Goal: Information Seeking & Learning: Learn about a topic

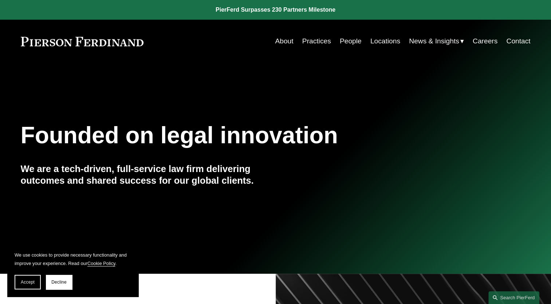
click at [343, 40] on link "People" at bounding box center [351, 41] width 22 height 14
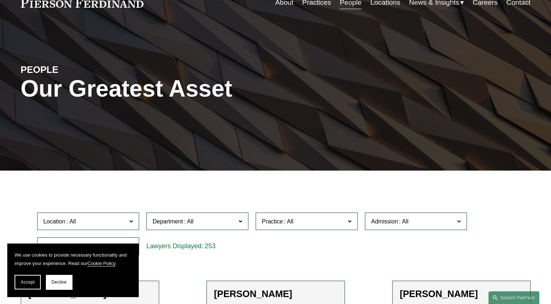
scroll to position [182, 0]
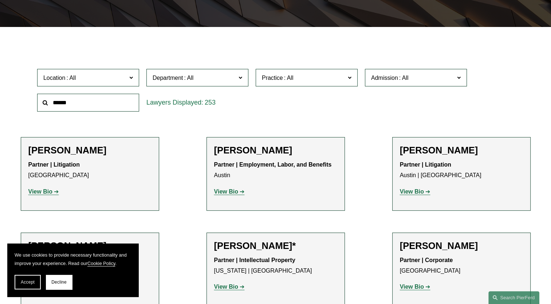
click at [76, 104] on input "text" at bounding box center [88, 103] width 102 height 18
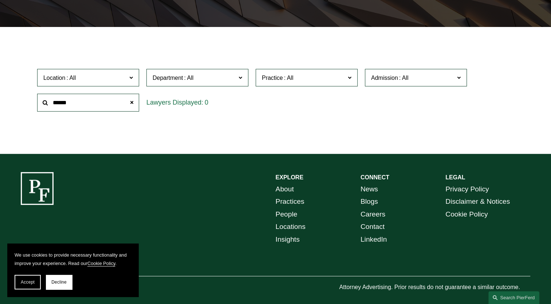
drag, startPoint x: 76, startPoint y: 104, endPoint x: 54, endPoint y: 101, distance: 22.8
click at [54, 101] on input "******" at bounding box center [88, 103] width 102 height 18
type input "******"
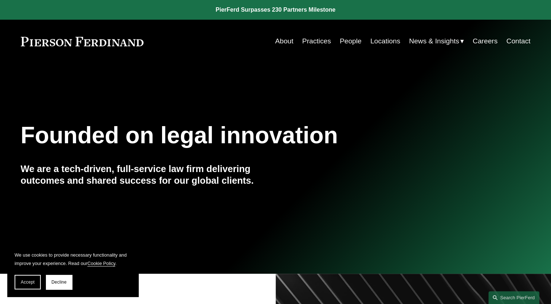
click at [346, 41] on link "People" at bounding box center [351, 41] width 22 height 14
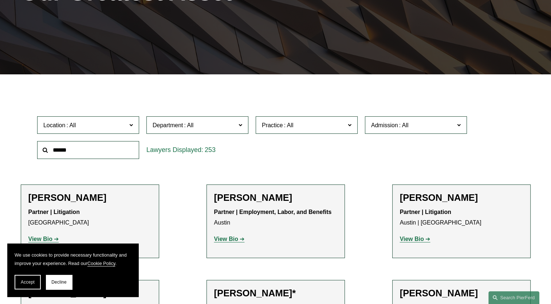
scroll to position [182, 0]
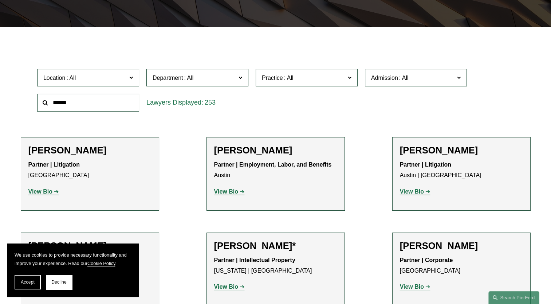
click at [74, 105] on input "text" at bounding box center [88, 103] width 102 height 18
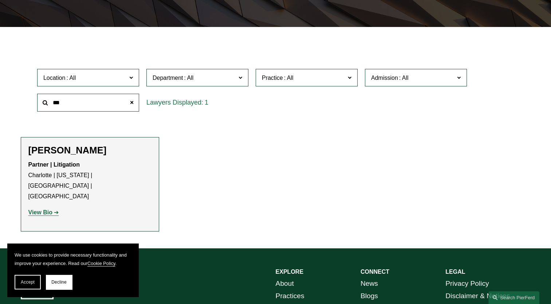
click at [44, 209] on strong "View Bio" at bounding box center [40, 212] width 24 height 6
drag, startPoint x: 92, startPoint y: 108, endPoint x: -30, endPoint y: 100, distance: 122.1
click at [0, 100] on html "We use cookies to provide necessary functionality and improve your experience. …" at bounding box center [275, 111] width 551 height 587
type input "*******"
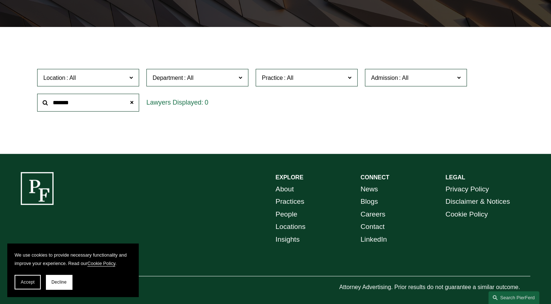
click at [86, 103] on input "*******" at bounding box center [88, 103] width 102 height 18
drag, startPoint x: 84, startPoint y: 104, endPoint x: 30, endPoint y: 102, distance: 53.9
click at [0, 96] on html "We use cookies to provide necessary functionality and improve your experience. …" at bounding box center [275, 64] width 551 height 492
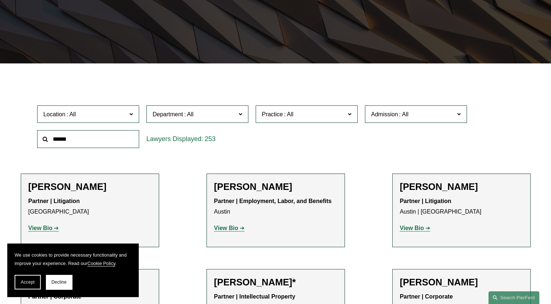
scroll to position [218, 0]
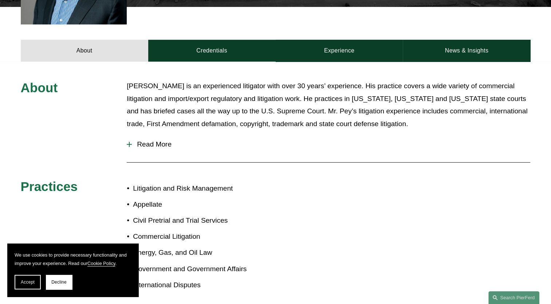
scroll to position [291, 0]
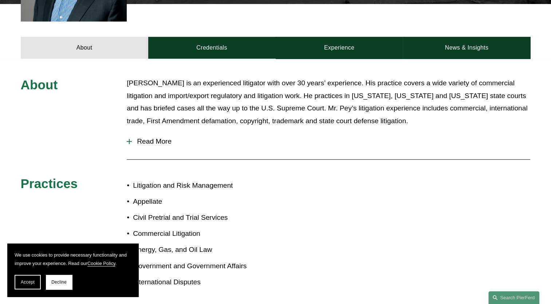
click at [159, 137] on span "Read More" at bounding box center [331, 141] width 398 height 8
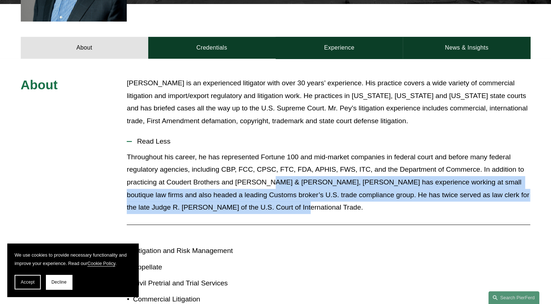
drag, startPoint x: 265, startPoint y: 174, endPoint x: 313, endPoint y: 207, distance: 57.8
click at [313, 207] on div "Throughout his career, he has represented Fortune 100 and mid-market companies …" at bounding box center [328, 185] width 403 height 68
click at [297, 197] on p "Throughout his career, he has represented Fortune 100 and mid-market companies …" at bounding box center [328, 182] width 403 height 63
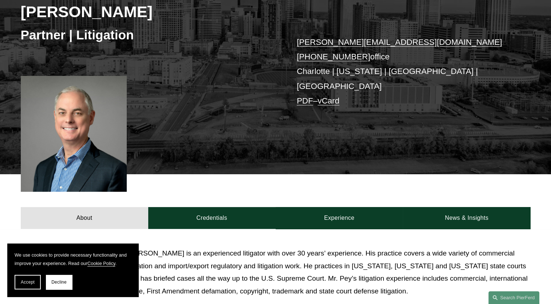
scroll to position [73, 0]
